Goal: Answer question/provide support: Answer question/provide support

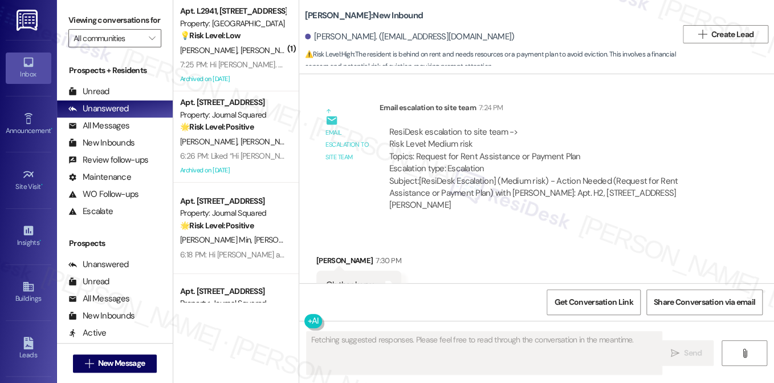
scroll to position [716, 0]
drag, startPoint x: 424, startPoint y: 139, endPoint x: 531, endPoint y: 140, distance: 107.8
click at [530, 140] on div "ResiDesk escalation to site team -> Risk Level: Medium risk Topics: Request for…" at bounding box center [553, 149] width 328 height 49
click at [531, 140] on div "ResiDesk escalation to site team -> Risk Level: Medium risk Topics: Request for…" at bounding box center [553, 149] width 328 height 49
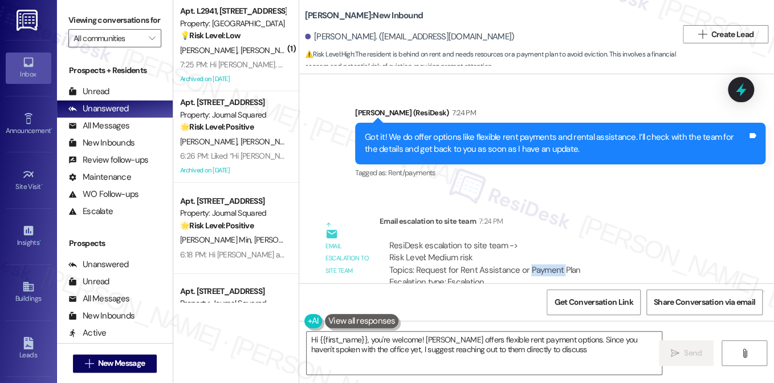
scroll to position [545, 0]
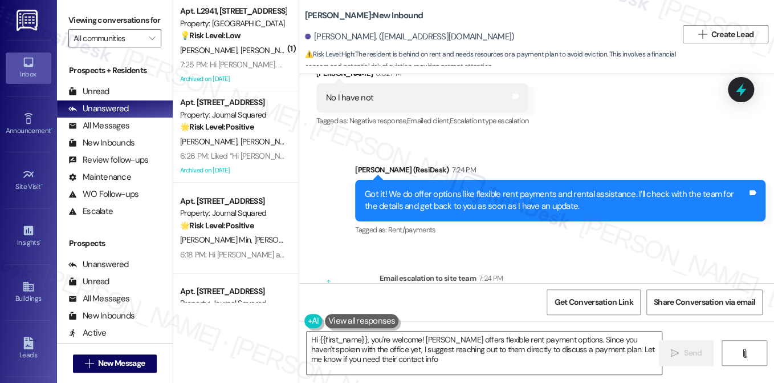
type textarea "Hi {{first_name}}, you're welcome! [PERSON_NAME] offers flexible rent payment o…"
click at [438, 188] on div "Got it! We do offer options like flexible rent payments and rental assistance. …" at bounding box center [556, 200] width 383 height 25
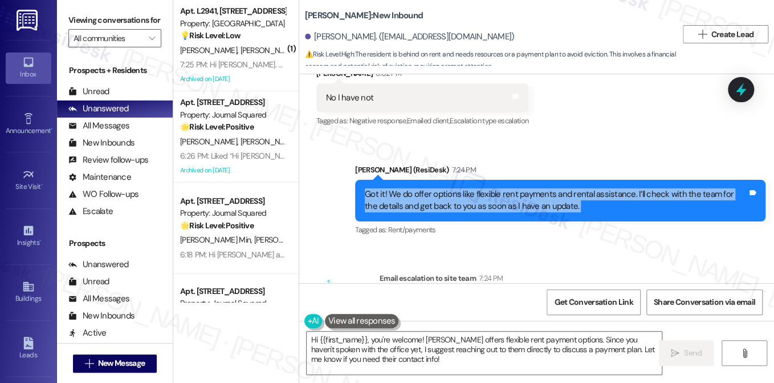
click at [438, 188] on div "Got it! We do offer options like flexible rent payments and rental assistance. …" at bounding box center [556, 200] width 383 height 25
click at [445, 188] on div "Got it! We do offer options like flexible rent payments and rental assistance. …" at bounding box center [556, 200] width 383 height 25
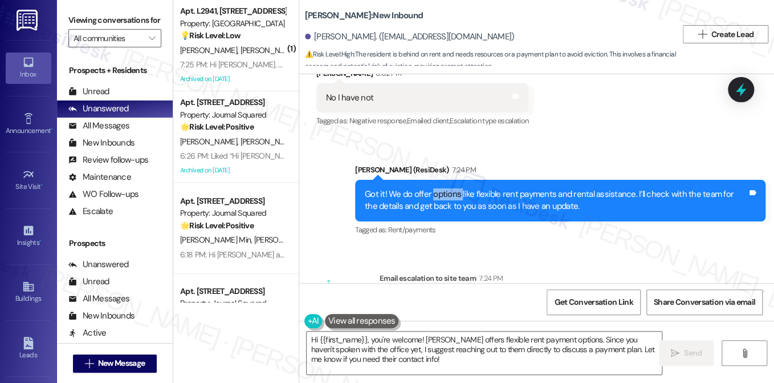
click at [445, 188] on div "Got it! We do offer options like flexible rent payments and rental assistance. …" at bounding box center [556, 200] width 383 height 25
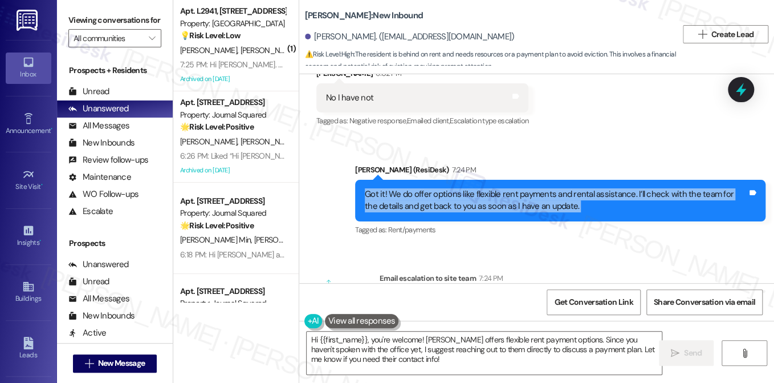
click at [445, 188] on div "Got it! We do offer options like flexible rent payments and rental assistance. …" at bounding box center [556, 200] width 383 height 25
click at [564, 188] on div "Got it! We do offer options like flexible rent payments and rental assistance. …" at bounding box center [556, 200] width 383 height 25
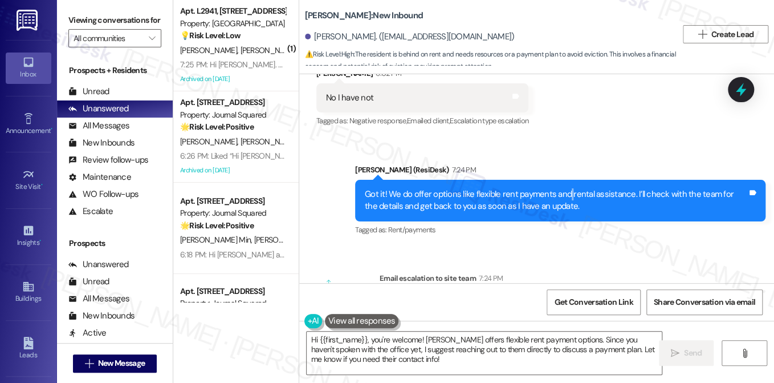
click at [564, 188] on div "Got it! We do offer options like flexible rent payments and rental assistance. …" at bounding box center [556, 200] width 383 height 25
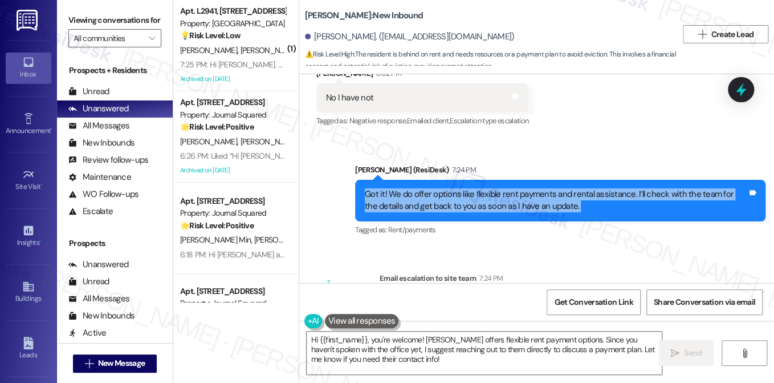
click at [564, 188] on div "Got it! We do offer options like flexible rent payments and rental assistance. …" at bounding box center [556, 200] width 383 height 25
click at [507, 189] on div "Got it! We do offer options like flexible rent payments and rental assistance. …" at bounding box center [556, 200] width 383 height 25
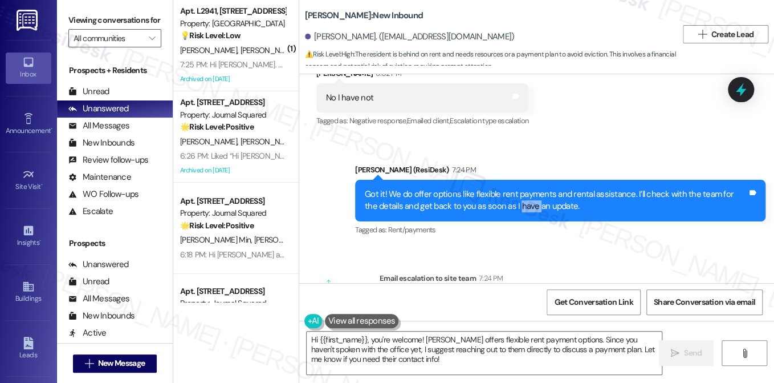
click at [507, 189] on div "Got it! We do offer options like flexible rent payments and rental assistance. …" at bounding box center [556, 200] width 383 height 25
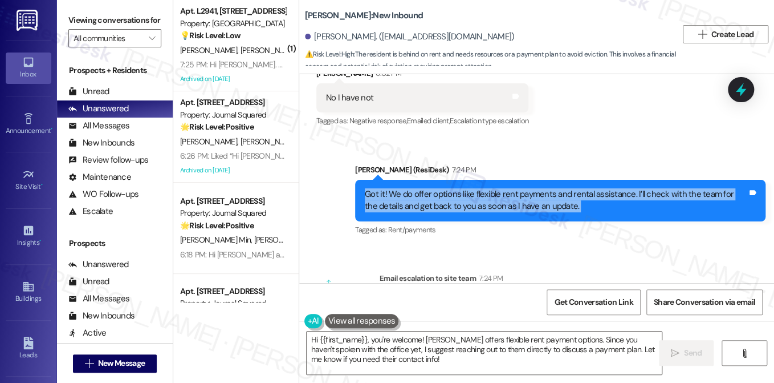
click at [507, 189] on div "Got it! We do offer options like flexible rent payments and rental assistance. …" at bounding box center [556, 200] width 383 height 25
click at [434, 188] on div "Got it! We do offer options like flexible rent payments and rental assistance. …" at bounding box center [556, 200] width 383 height 25
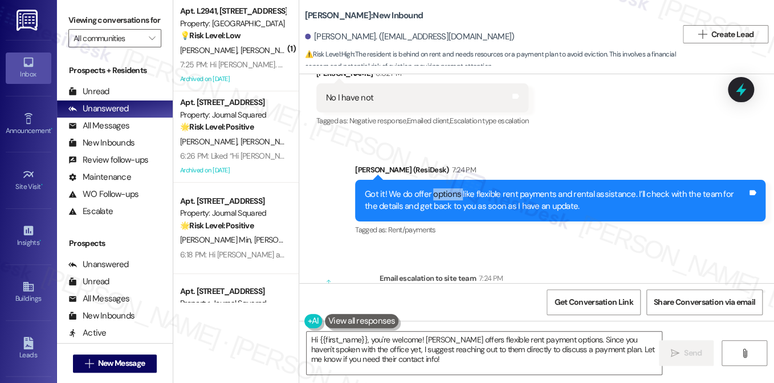
click at [434, 188] on div "Got it! We do offer options like flexible rent payments and rental assistance. …" at bounding box center [556, 200] width 383 height 25
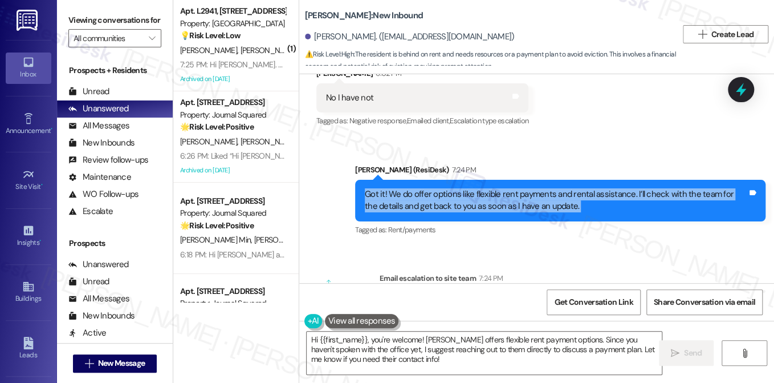
click at [434, 188] on div "Got it! We do offer options like flexible rent payments and rental assistance. …" at bounding box center [556, 200] width 383 height 25
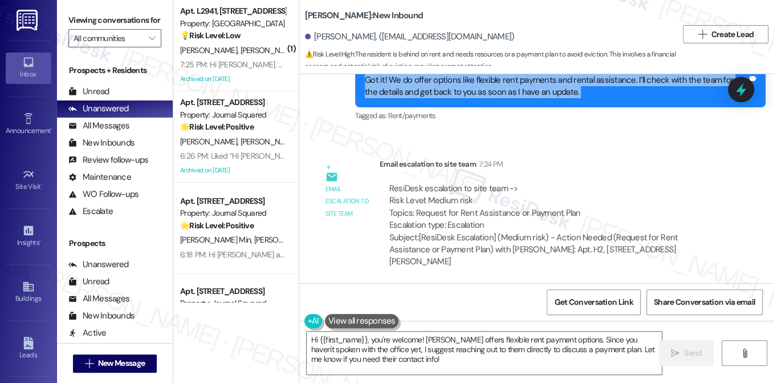
scroll to position [716, 0]
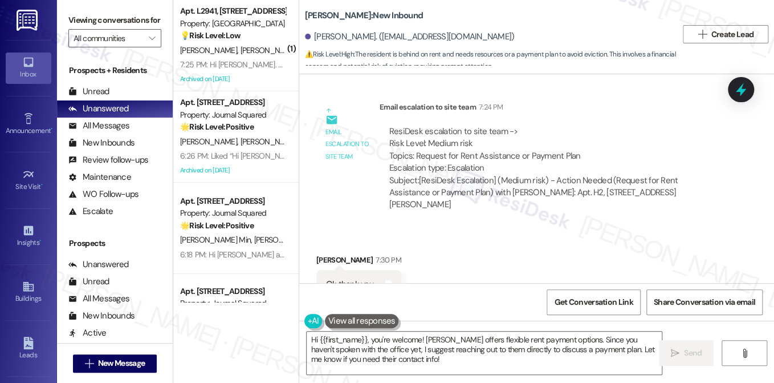
click at [331, 15] on b "[PERSON_NAME]: New Inbound" at bounding box center [364, 16] width 118 height 12
click at [330, 15] on b "[PERSON_NAME]: New Inbound" at bounding box center [364, 16] width 118 height 12
click at [395, 125] on div "ResiDesk escalation to site team -> Risk Level: Medium risk Topics: Request for…" at bounding box center [553, 149] width 328 height 49
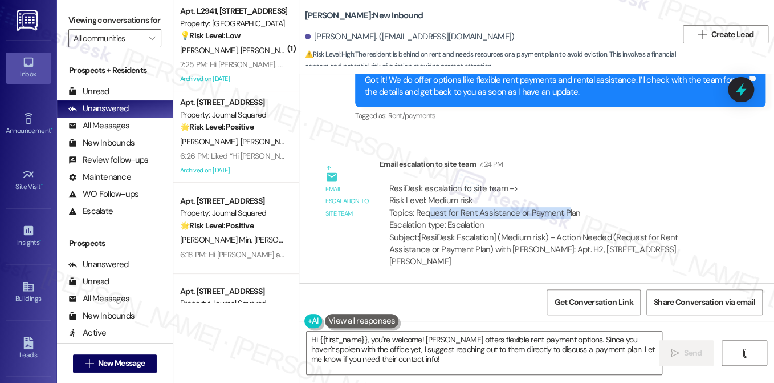
drag, startPoint x: 425, startPoint y: 200, endPoint x: 560, endPoint y: 199, distance: 135.1
click at [560, 199] on div "ResiDesk escalation to site team -> Risk Level: Medium risk Topics: Request for…" at bounding box center [553, 206] width 328 height 49
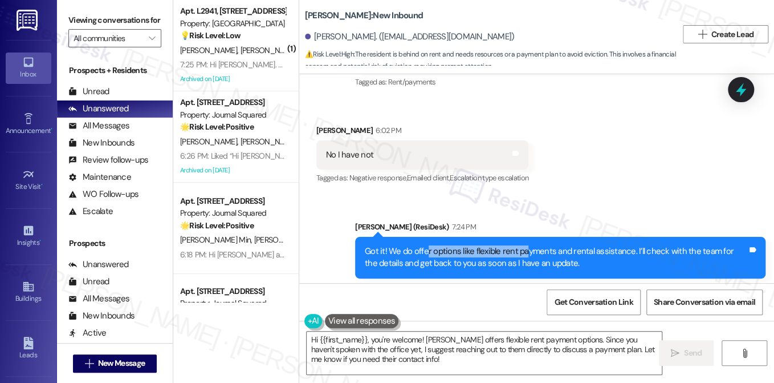
drag, startPoint x: 424, startPoint y: 239, endPoint x: 525, endPoint y: 238, distance: 100.4
click at [524, 245] on div "Got it! We do offer options like flexible rent payments and rental assistance. …" at bounding box center [556, 257] width 383 height 25
click at [525, 245] on div "Got it! We do offer options like flexible rent payments and rental assistance. …" at bounding box center [556, 257] width 383 height 25
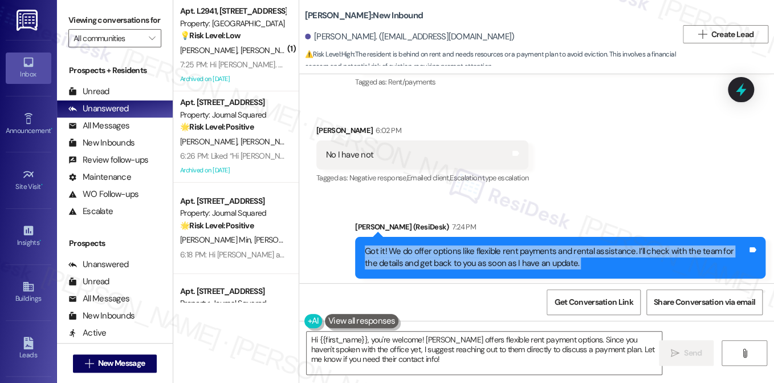
click at [525, 245] on div "Got it! We do offer options like flexible rent payments and rental assistance. …" at bounding box center [556, 257] width 383 height 25
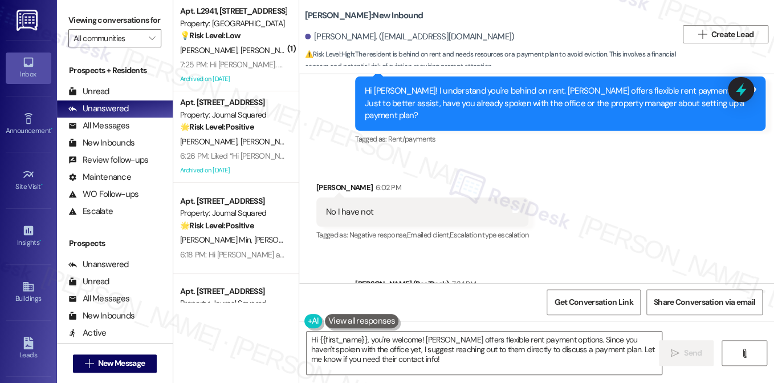
scroll to position [374, 0]
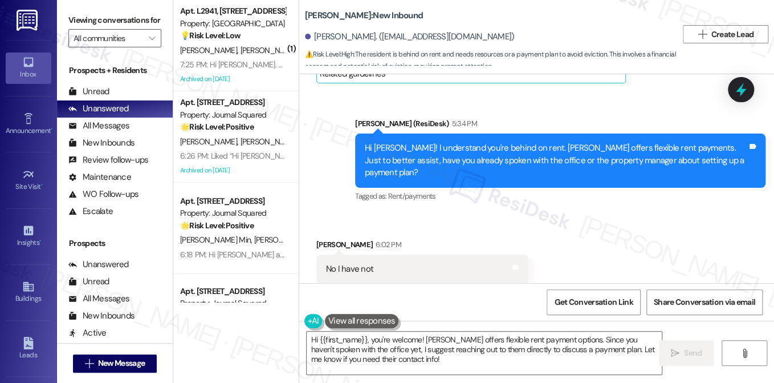
click at [413, 156] on div "Hi [PERSON_NAME]! I understand you're behind on rent. [PERSON_NAME] offers flex…" at bounding box center [556, 160] width 383 height 36
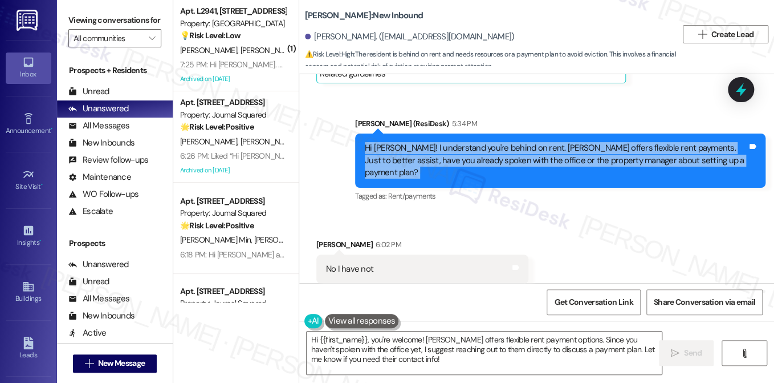
click at [413, 156] on div "Hi [PERSON_NAME]! I understand you're behind on rent. [PERSON_NAME] offers flex…" at bounding box center [556, 160] width 383 height 36
